Goal: Information Seeking & Learning: Understand process/instructions

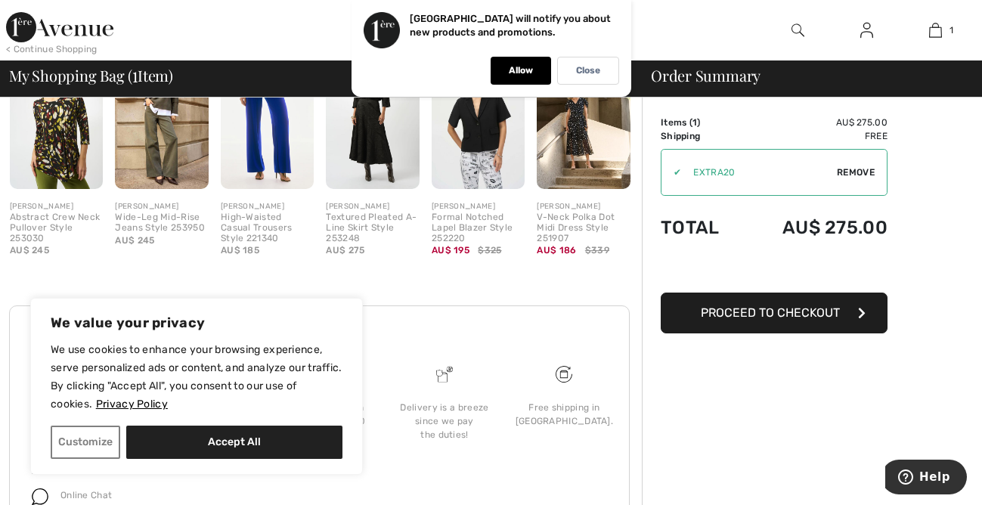
scroll to position [484, 0]
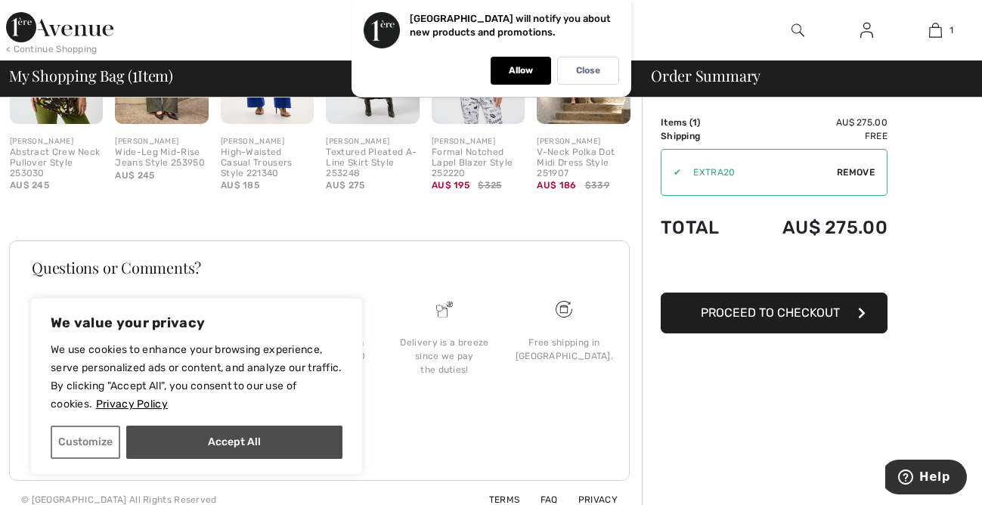
click at [239, 465] on div "We value your privacy We use cookies to enhance your browsing experience, serve…" at bounding box center [196, 386] width 333 height 177
click at [265, 445] on button "Accept All" at bounding box center [234, 442] width 216 height 33
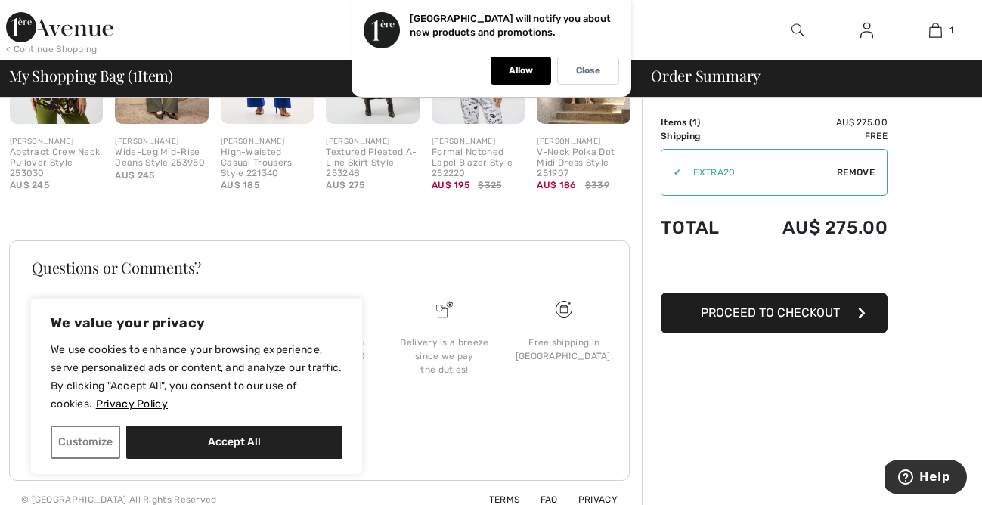
checkbox input "true"
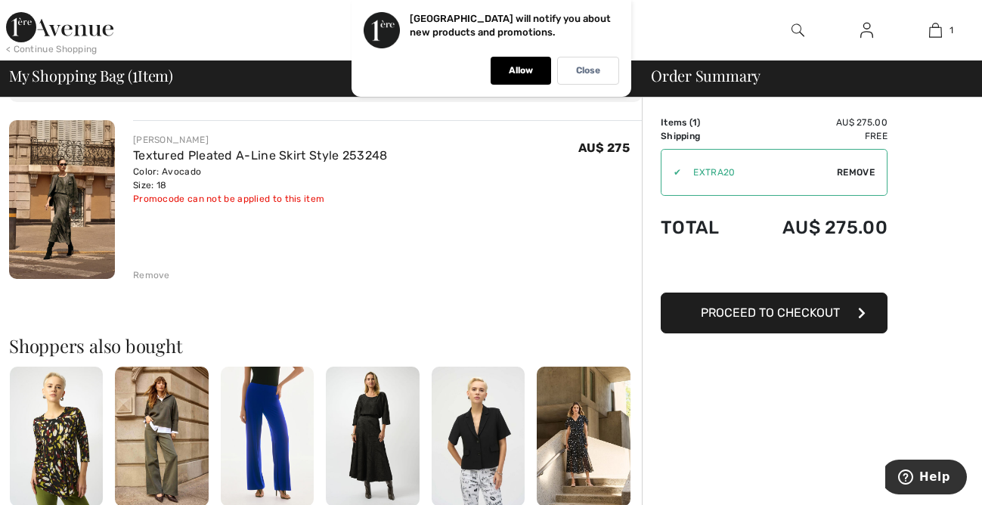
scroll to position [0, 0]
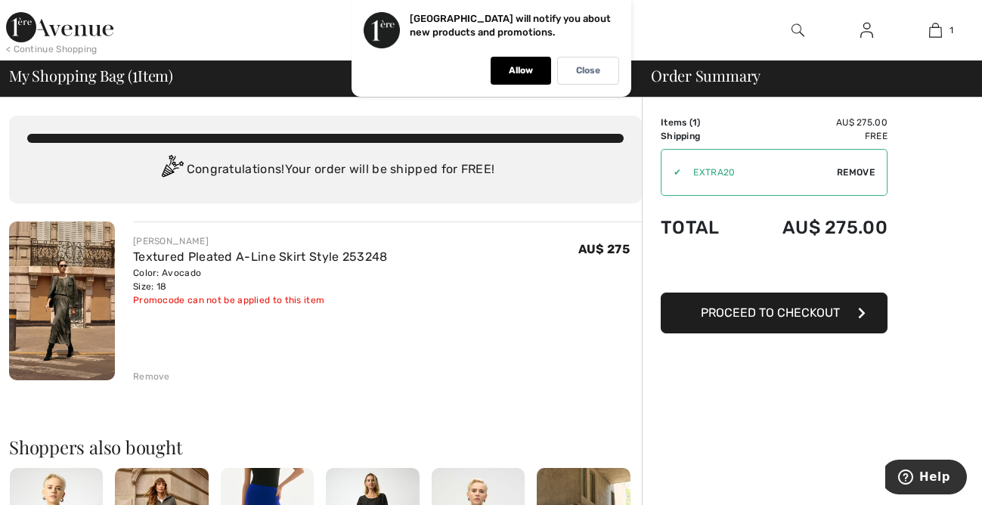
click at [533, 71] on div "Allow" at bounding box center [521, 71] width 60 height 28
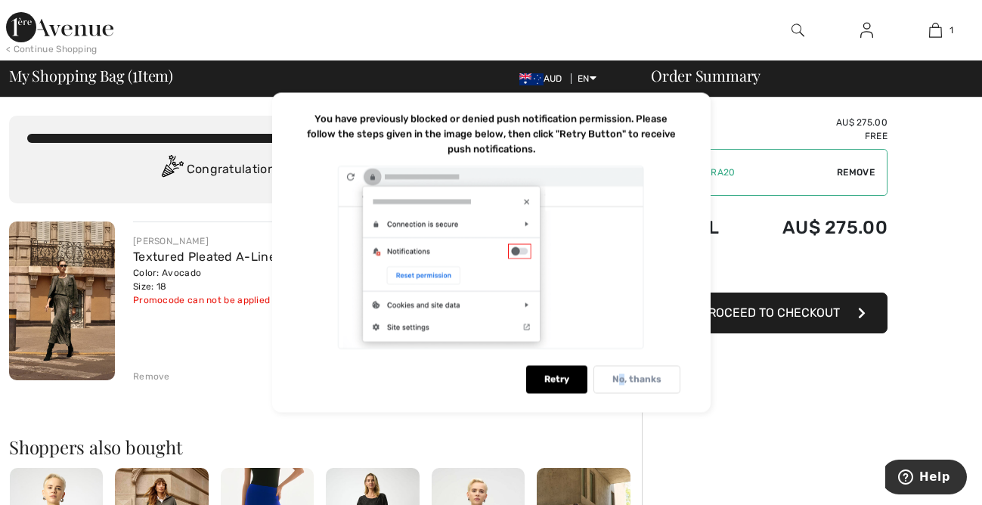
click at [622, 380] on p "No, thanks" at bounding box center [637, 379] width 49 height 11
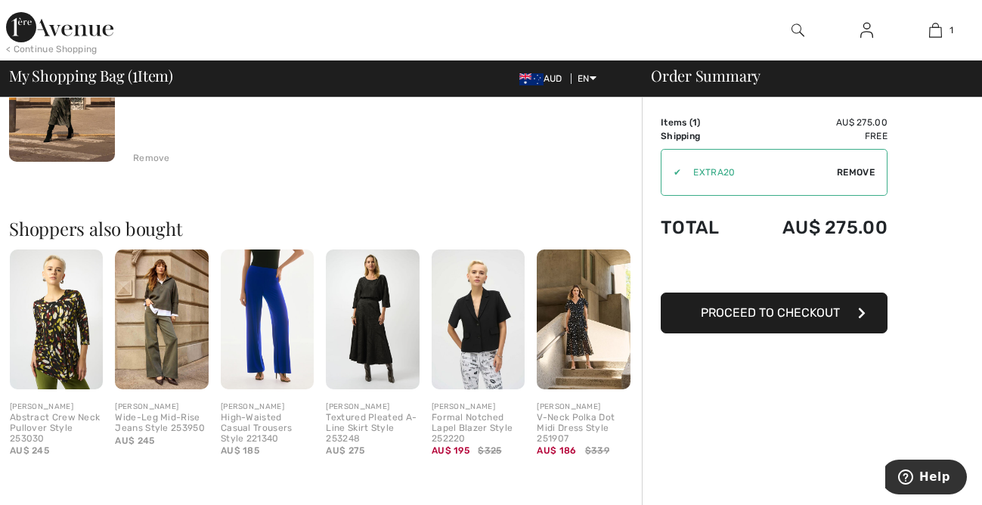
scroll to position [484, 0]
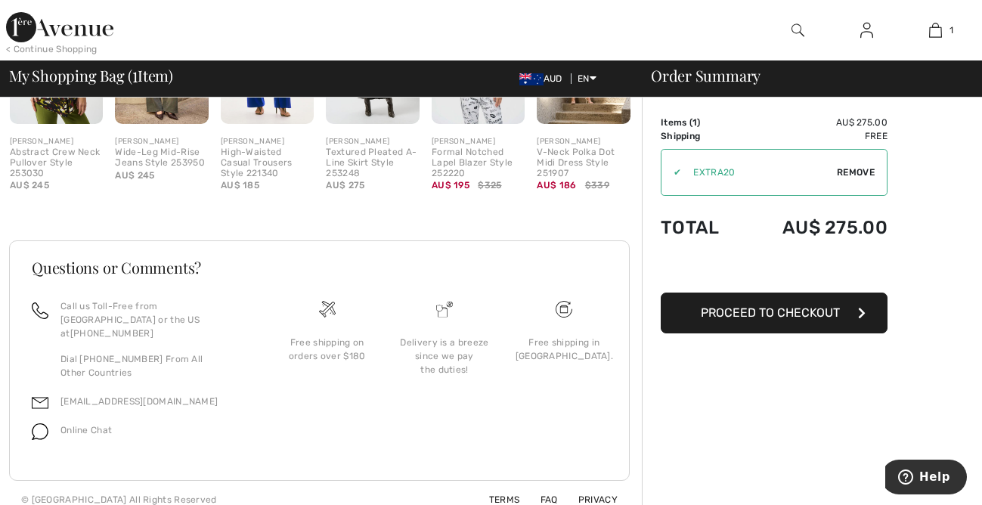
click at [569, 346] on div "Free shipping in [GEOGRAPHIC_DATA]." at bounding box center [565, 349] width 98 height 27
click at [569, 347] on div "Free shipping in [GEOGRAPHIC_DATA]." at bounding box center [565, 349] width 98 height 27
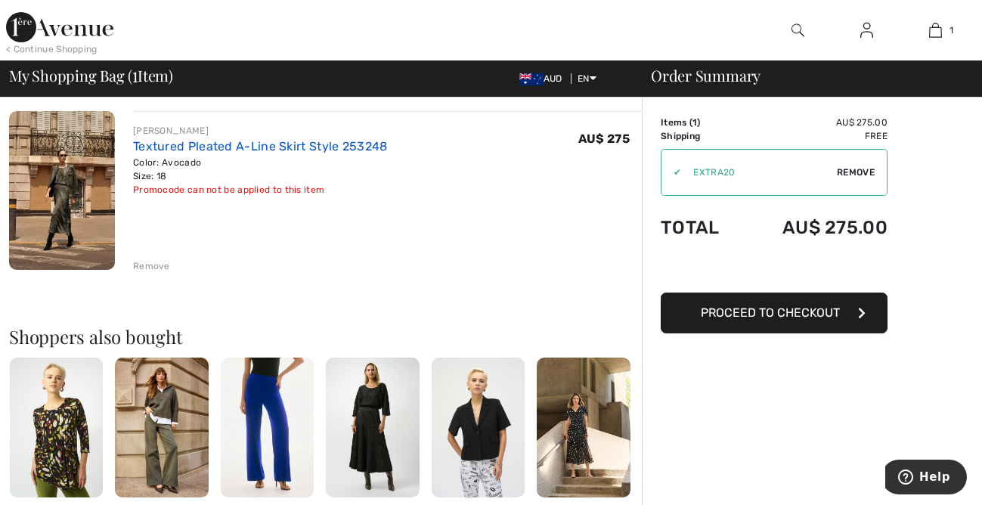
scroll to position [0, 0]
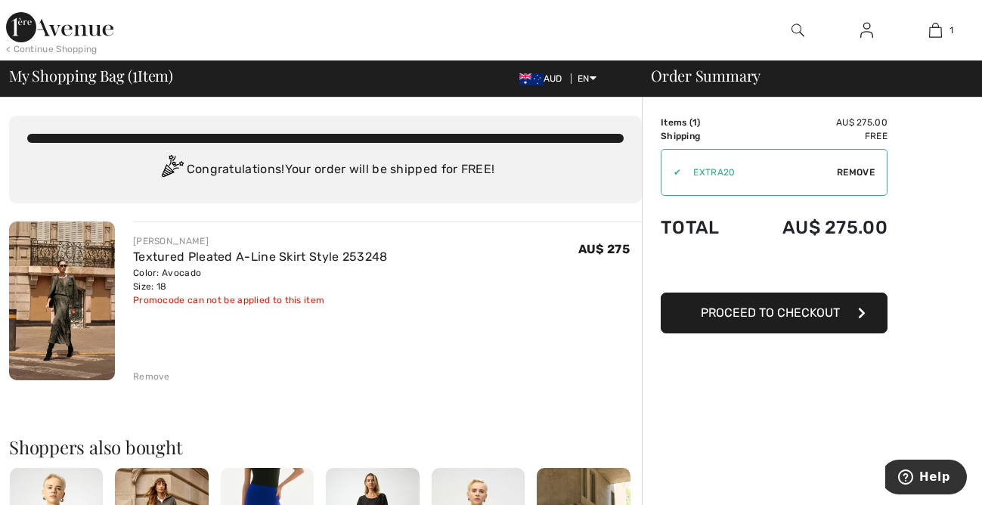
click at [76, 37] on img at bounding box center [59, 27] width 107 height 30
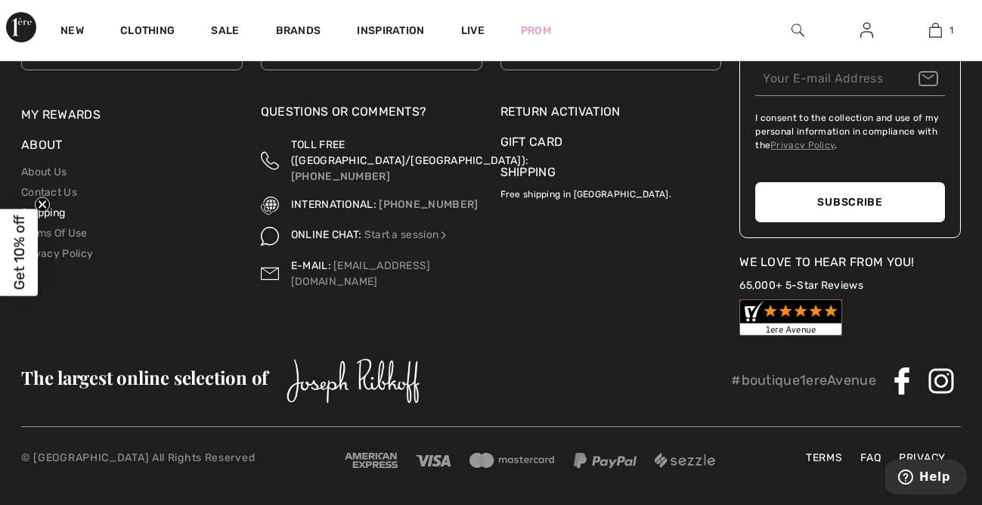
scroll to position [5731, 0]
click at [64, 212] on link "Shipping" at bounding box center [43, 212] width 44 height 13
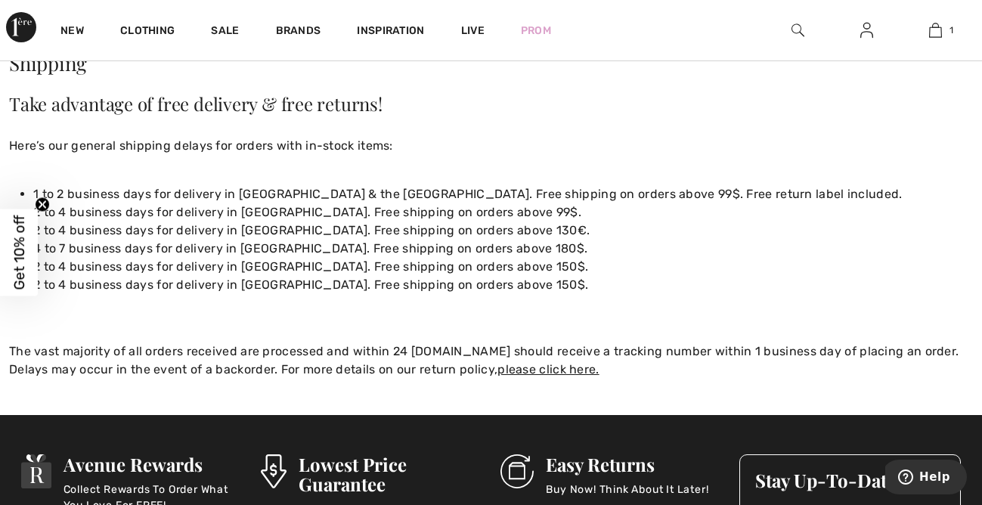
scroll to position [151, 0]
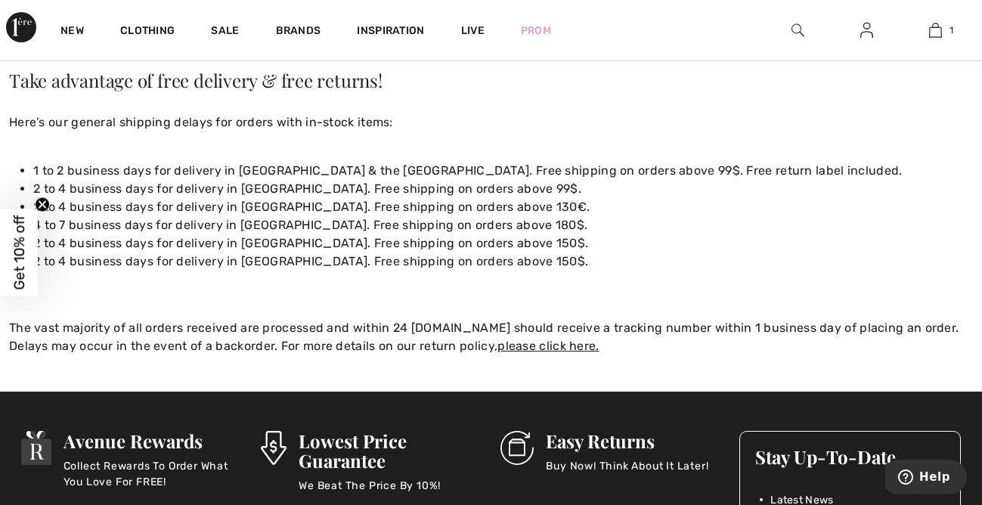
click at [45, 205] on circle "Close teaser" at bounding box center [43, 204] width 14 height 14
